Goal: Obtain resource: Obtain resource

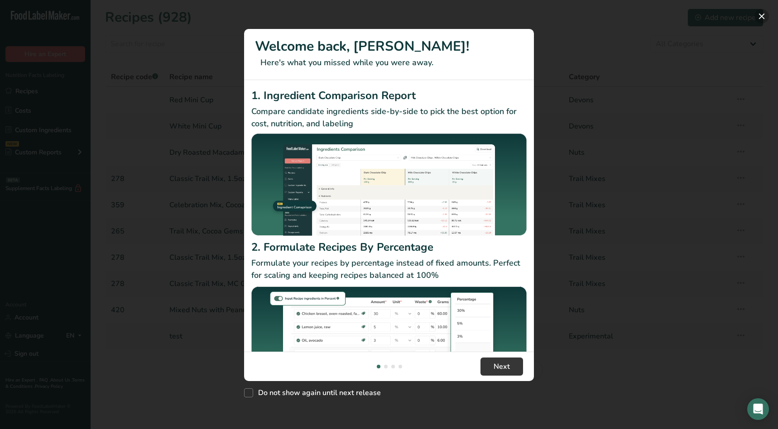
click at [759, 15] on button "New Features" at bounding box center [761, 16] width 14 height 14
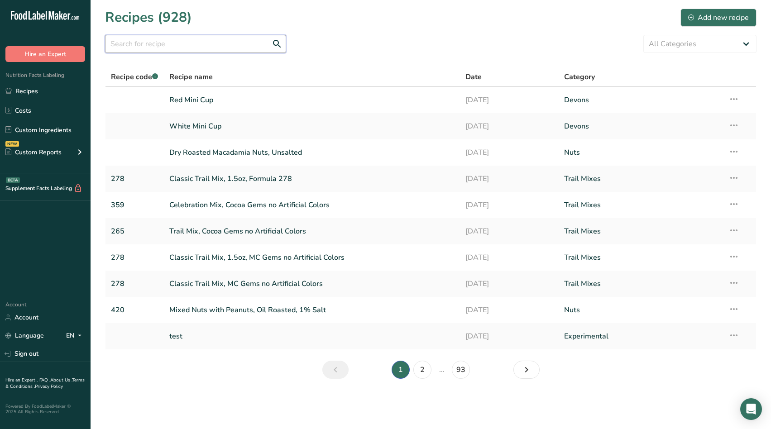
click at [177, 46] on input "text" at bounding box center [195, 44] width 181 height 18
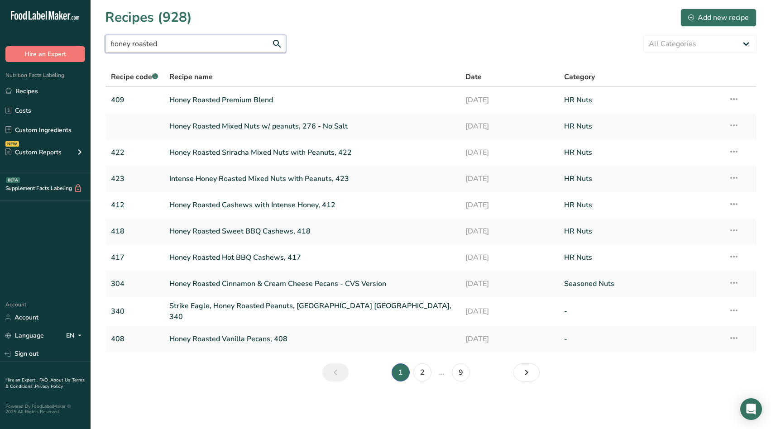
click at [202, 51] on input "honey roasted" at bounding box center [195, 44] width 181 height 18
click at [203, 38] on input "honey roasted" at bounding box center [195, 44] width 181 height 18
type input "honey roasted vanilla almonds"
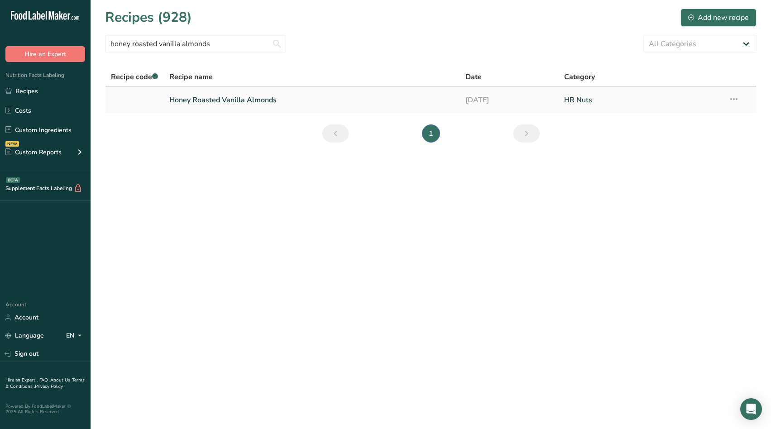
click at [224, 101] on link "Honey Roasted Vanilla Almonds" at bounding box center [311, 100] width 285 height 19
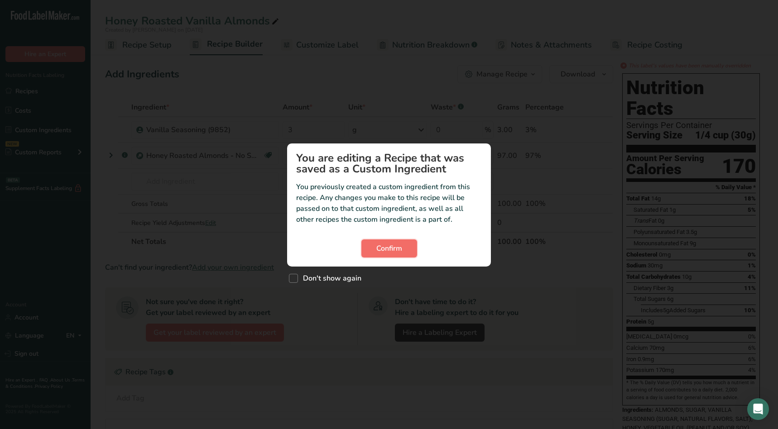
click at [390, 246] on span "Confirm" at bounding box center [389, 248] width 26 height 11
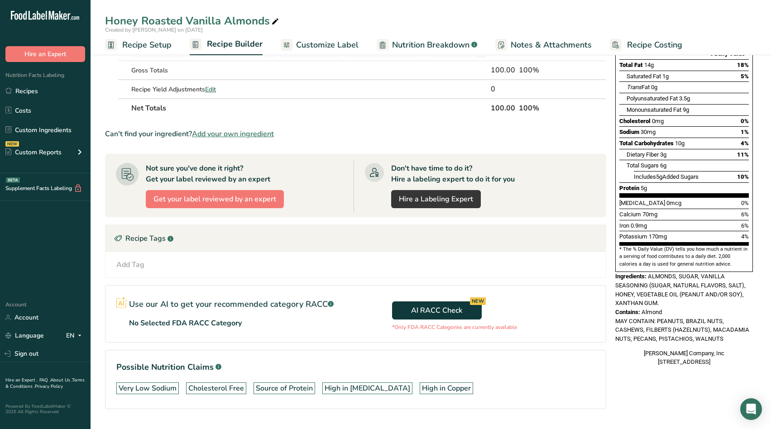
scroll to position [136, 0]
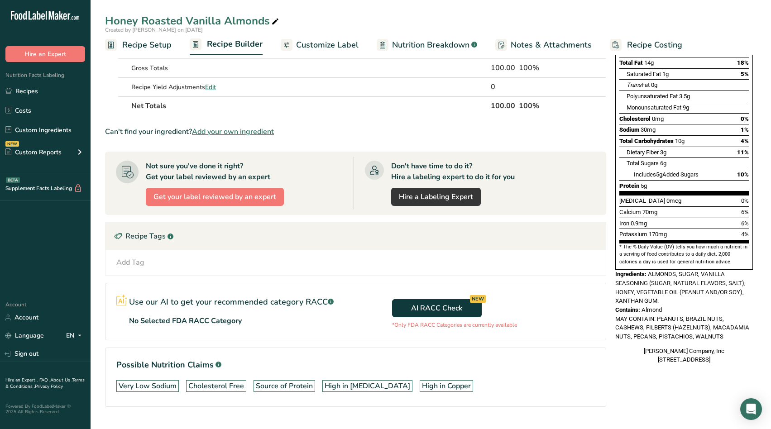
click at [266, 353] on section "Possible Nutrition Claims .a-a{fill:#347362;}.b-a{fill:#fff;} Very Low Sodium C…" at bounding box center [355, 377] width 501 height 59
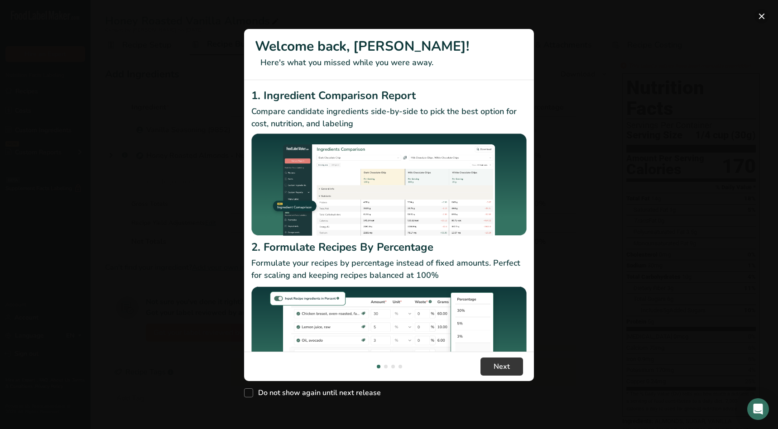
click at [760, 14] on button "New Features" at bounding box center [761, 16] width 14 height 14
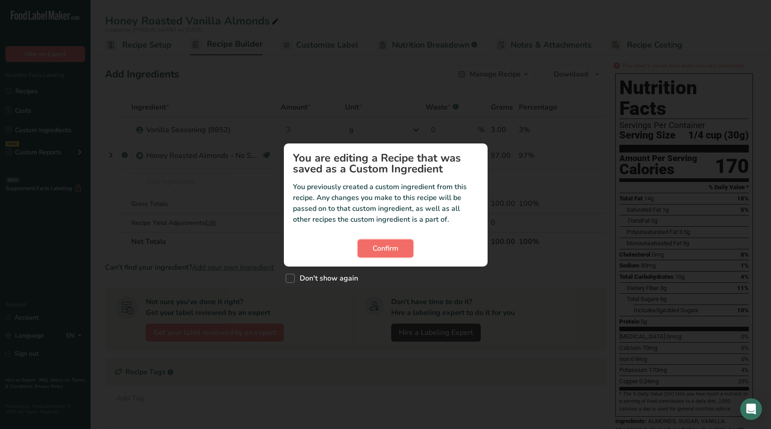
click at [396, 244] on span "Confirm" at bounding box center [386, 248] width 26 height 11
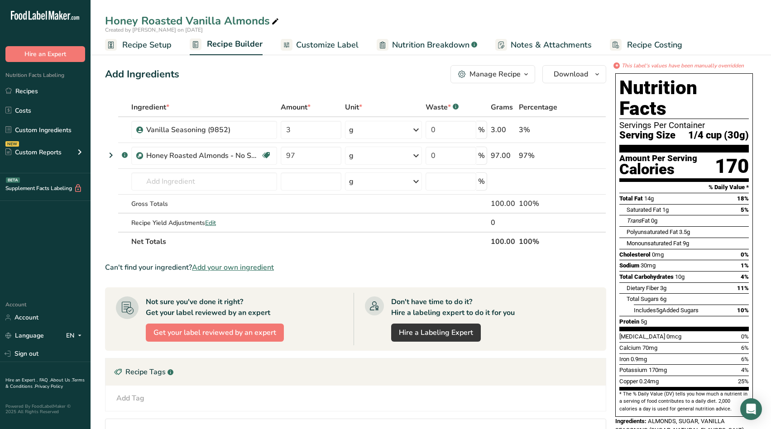
click at [512, 74] on div "Manage Recipe" at bounding box center [495, 74] width 51 height 11
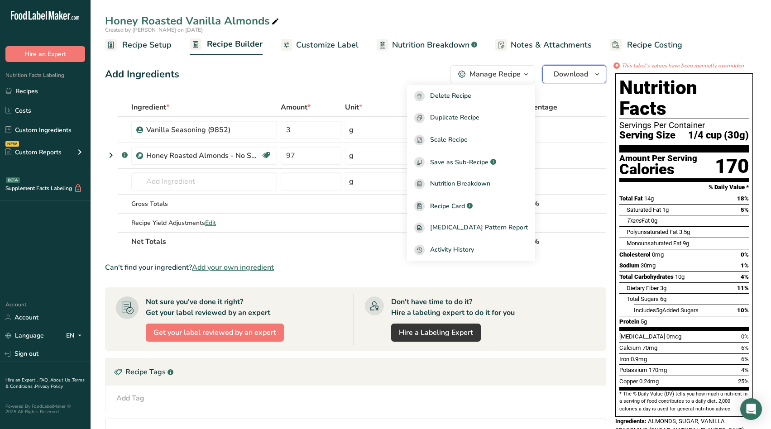
click at [585, 74] on span "Download" at bounding box center [571, 74] width 34 height 11
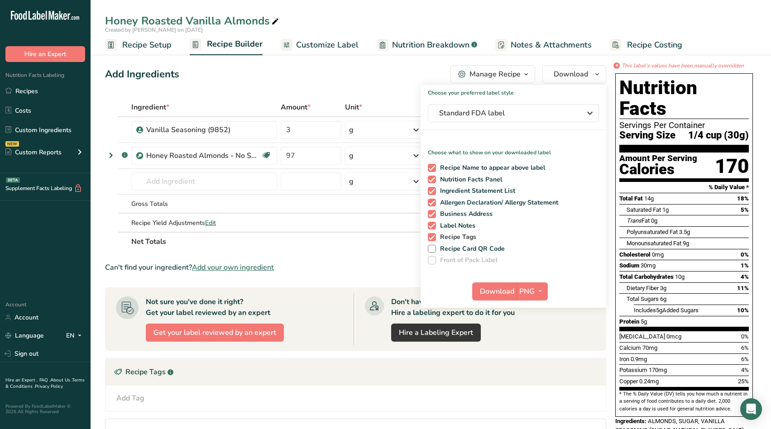
click at [433, 236] on span at bounding box center [432, 237] width 8 height 8
click at [433, 236] on input "Recipe Tags" at bounding box center [431, 237] width 6 height 6
checkbox input "false"
click at [433, 224] on span at bounding box center [432, 226] width 8 height 8
click at [433, 224] on input "Label Notes" at bounding box center [431, 226] width 6 height 6
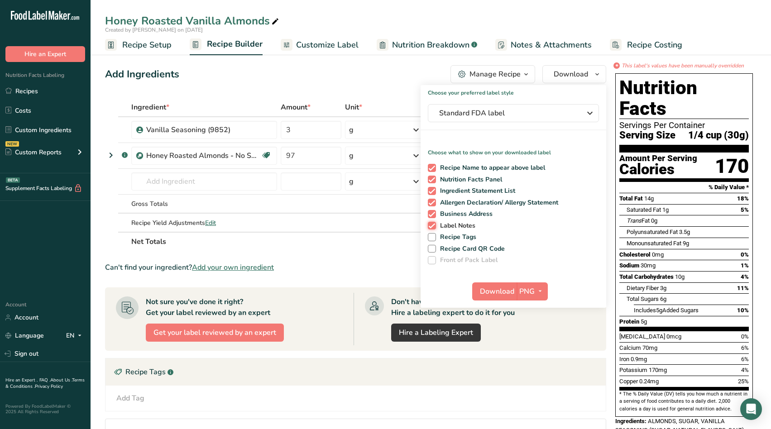
checkbox input "false"
click at [530, 291] on span "PNG" at bounding box center [526, 291] width 15 height 11
click at [528, 355] on link "PDF" at bounding box center [533, 354] width 29 height 15
click at [490, 290] on span "Download" at bounding box center [497, 291] width 34 height 11
click at [519, 73] on div "Manage Recipe" at bounding box center [495, 74] width 51 height 11
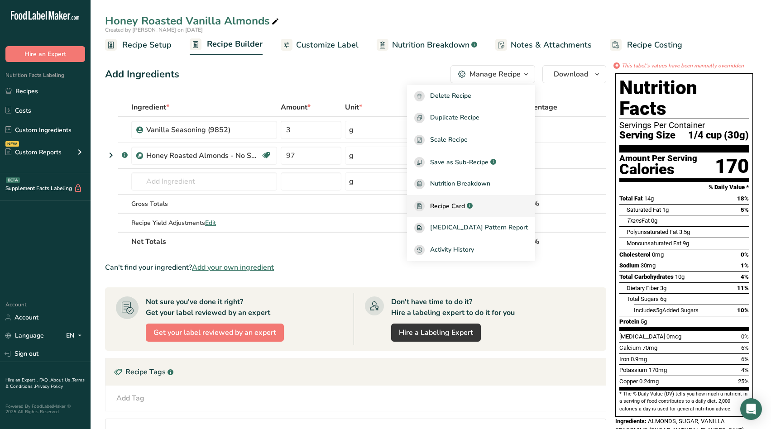
click at [465, 206] on span "Recipe Card" at bounding box center [447, 206] width 35 height 10
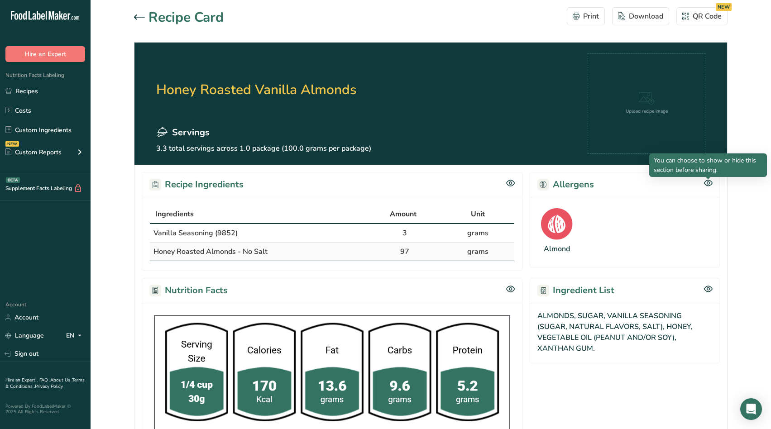
click at [711, 180] on icon at bounding box center [708, 183] width 9 height 8
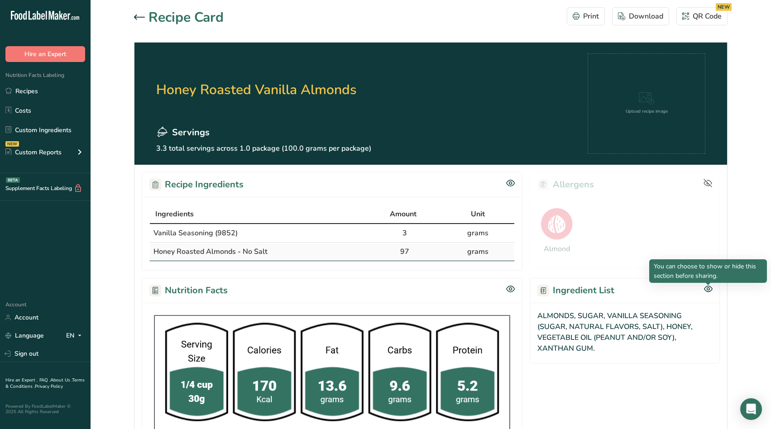
click at [709, 288] on icon at bounding box center [708, 289] width 3 height 3
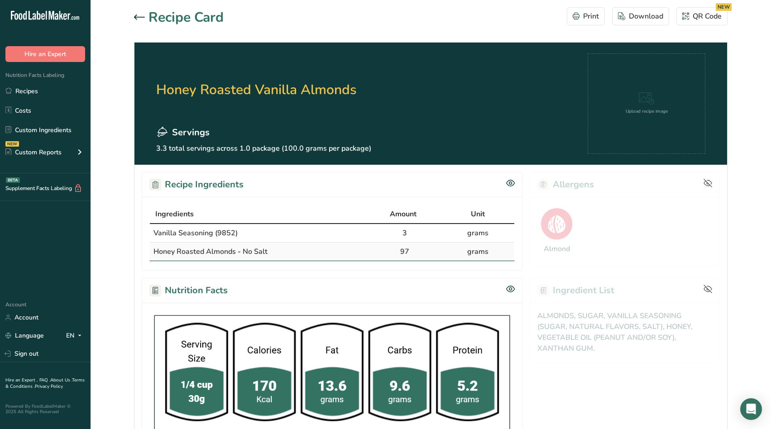
click at [707, 183] on icon at bounding box center [708, 183] width 8 height 6
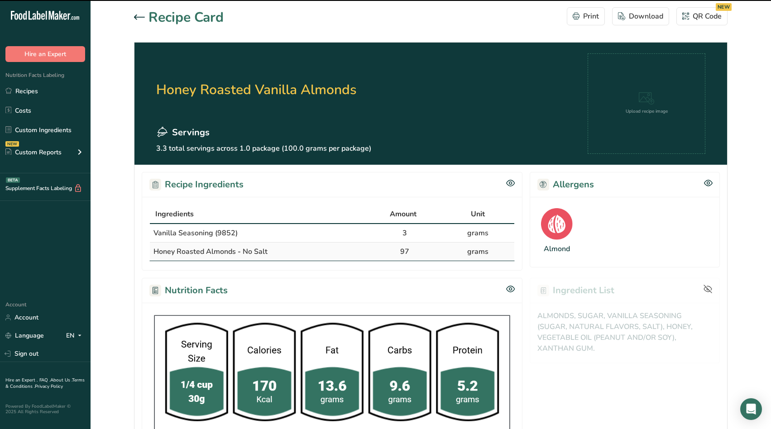
click at [708, 288] on icon at bounding box center [708, 289] width 9 height 9
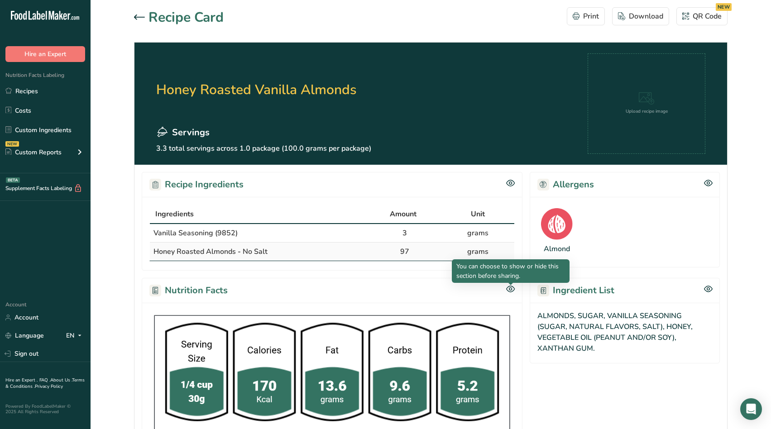
click at [511, 287] on div at bounding box center [510, 285] width 5 height 5
click at [511, 288] on icon at bounding box center [510, 289] width 9 height 8
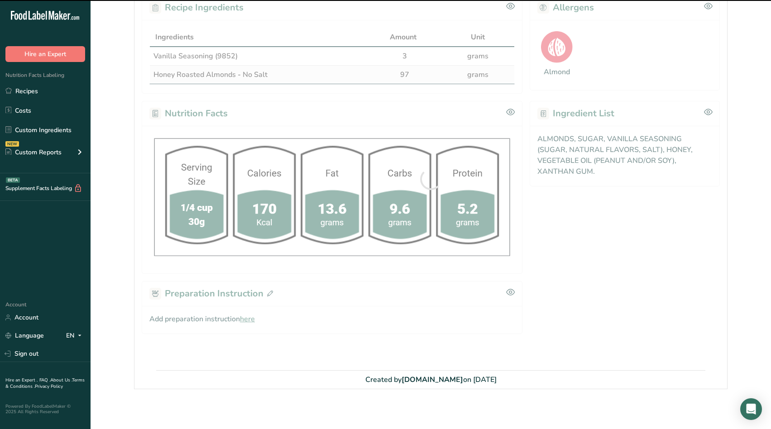
scroll to position [181, 0]
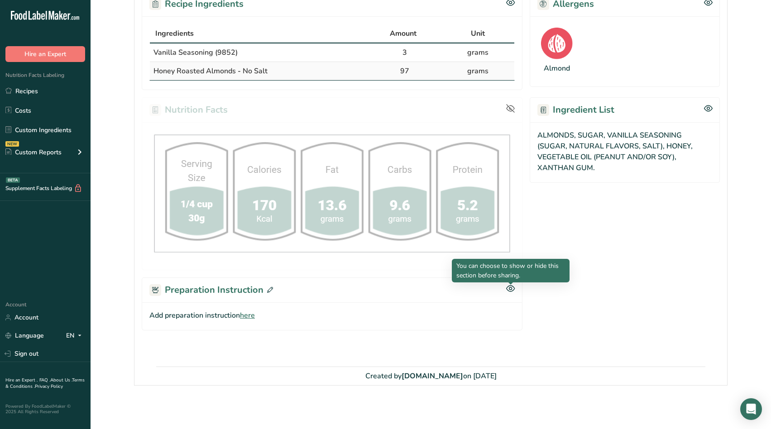
click at [510, 288] on icon at bounding box center [510, 289] width 9 height 8
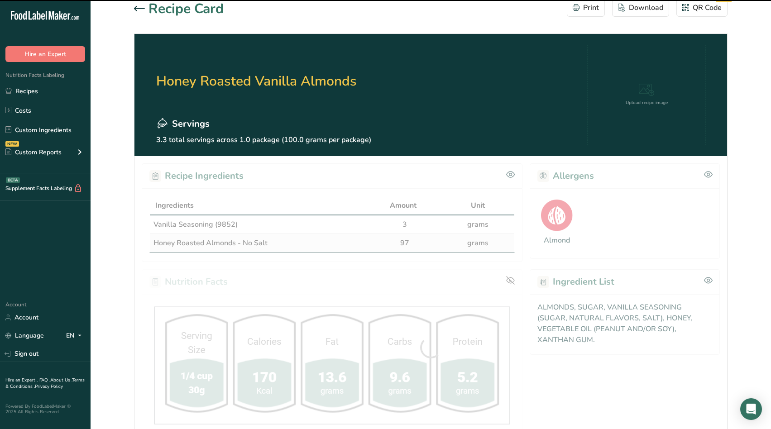
scroll to position [0, 0]
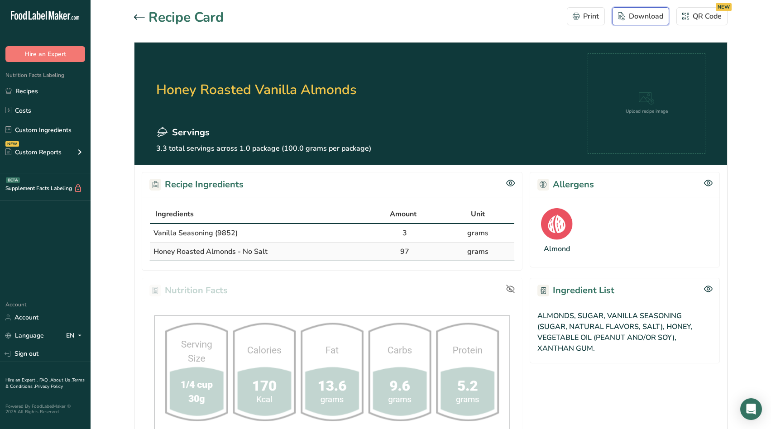
click at [631, 13] on div "Download" at bounding box center [640, 16] width 45 height 11
